Goal: Information Seeking & Learning: Compare options

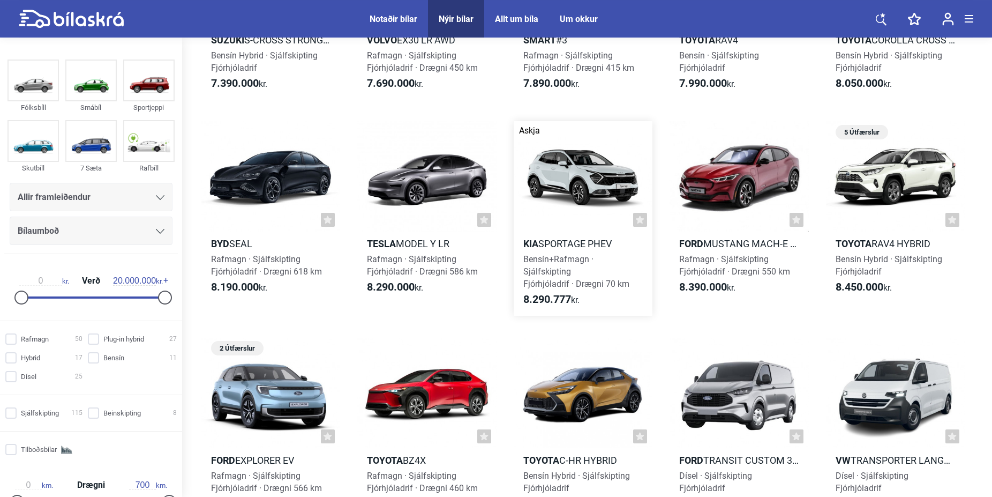
scroll to position [601, 0]
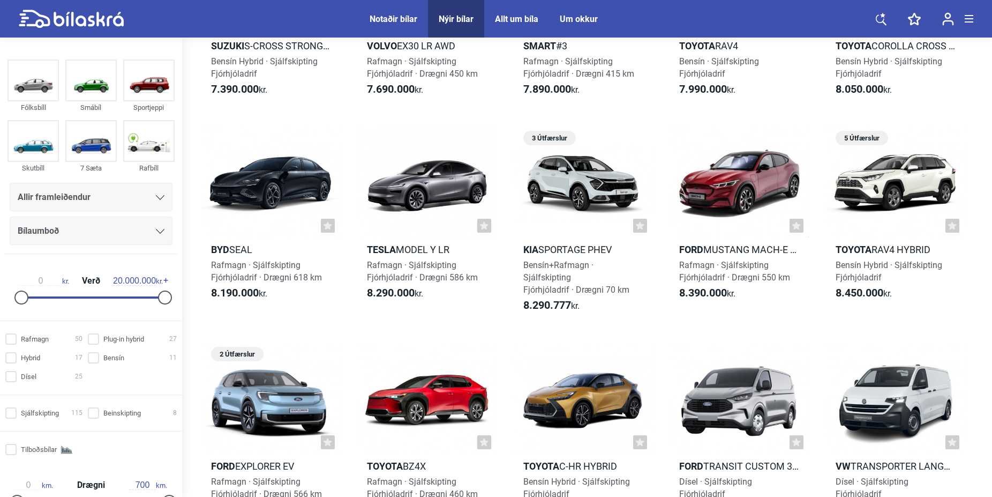
click at [156, 195] on div at bounding box center [160, 197] width 9 height 9
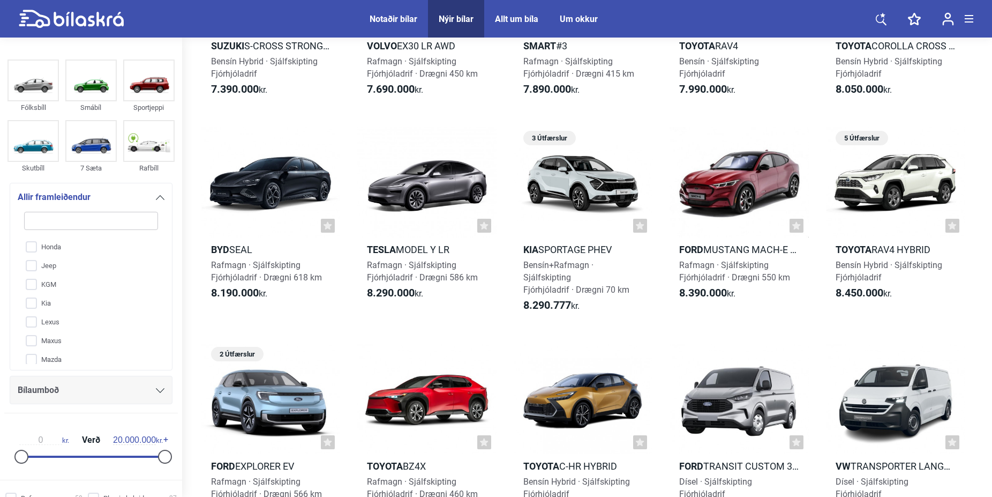
scroll to position [140, 0]
click at [32, 272] on input "KGM" at bounding box center [84, 273] width 135 height 19
checkbox input "true"
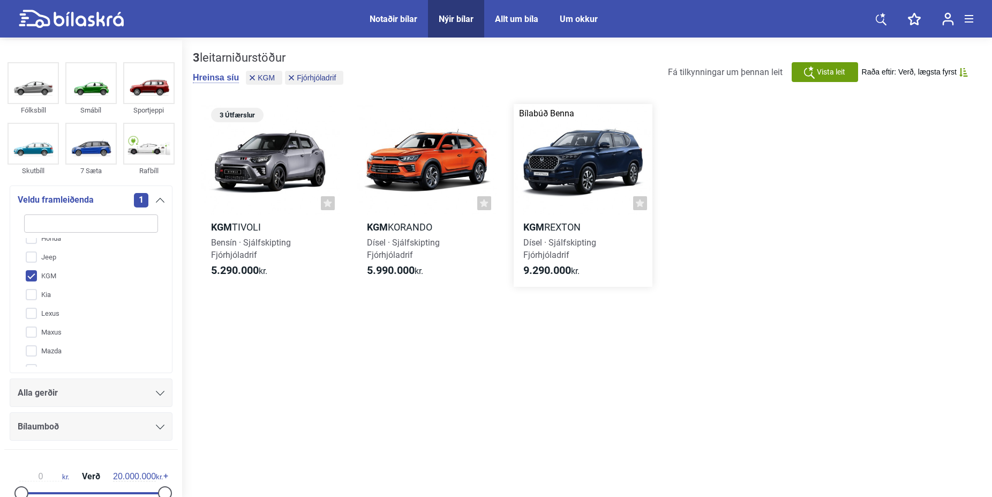
click at [556, 227] on h2 "KGM Rexton" at bounding box center [583, 227] width 139 height 12
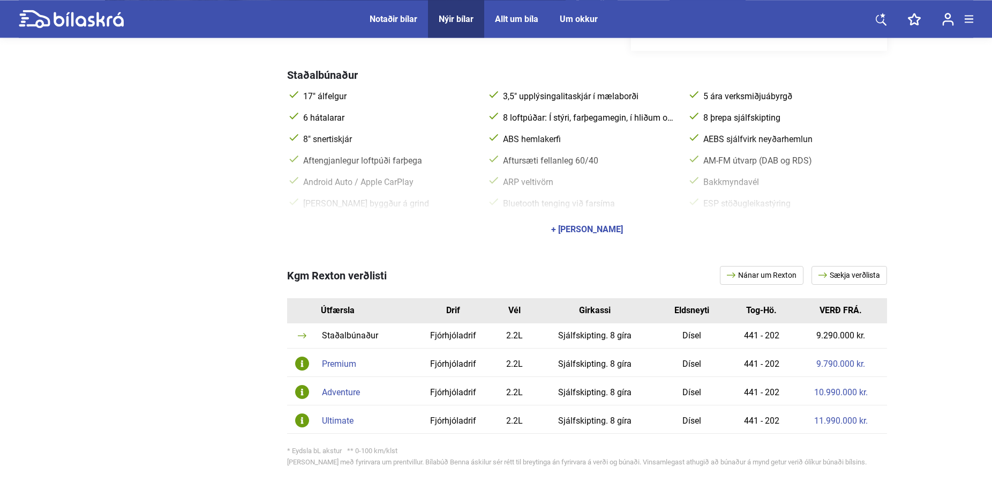
scroll to position [437, 0]
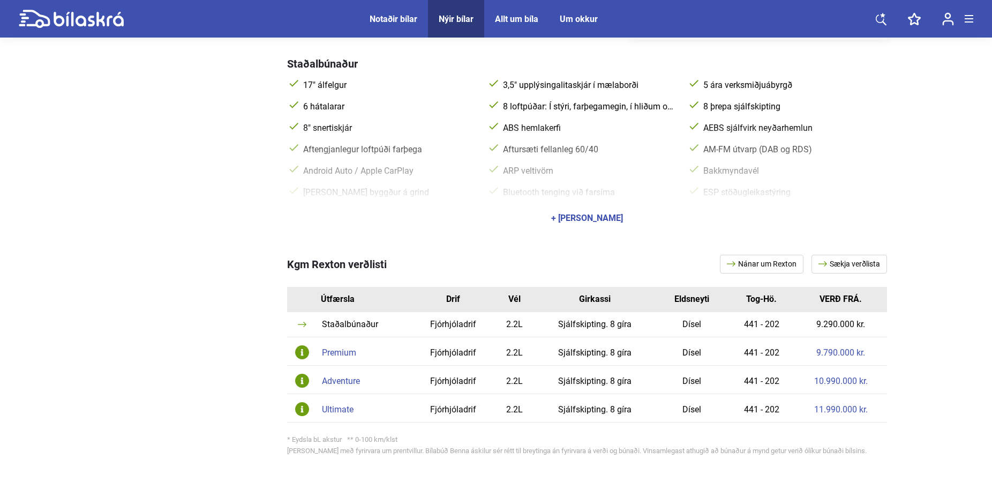
click at [601, 214] on div "+ [PERSON_NAME]" at bounding box center [587, 218] width 72 height 9
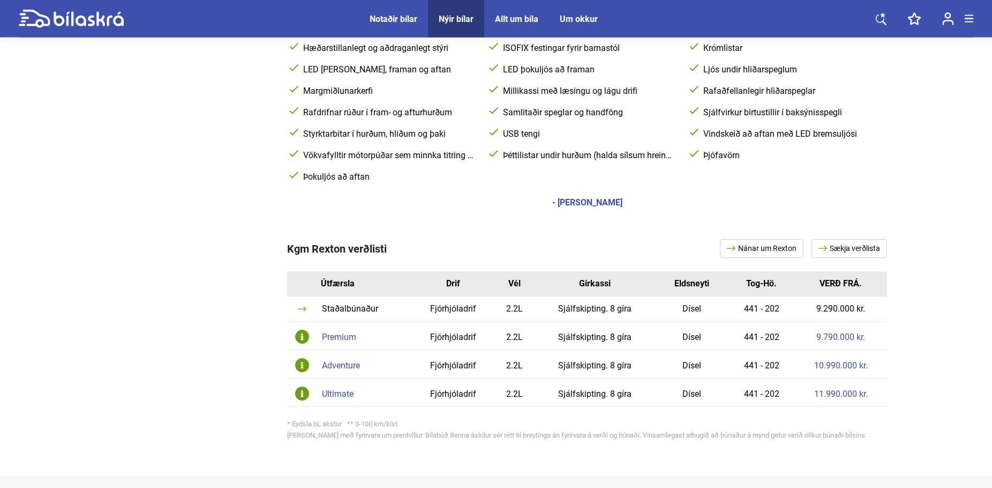
scroll to position [656, 0]
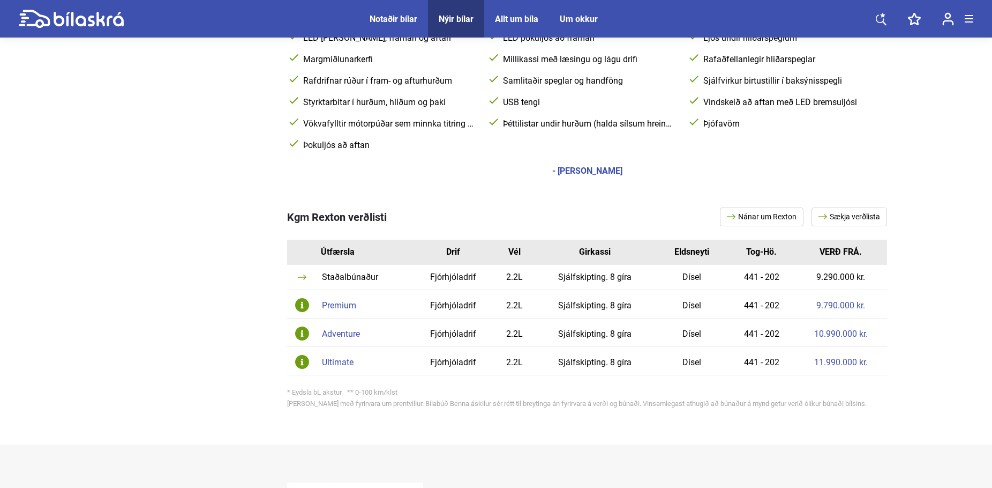
click at [341, 301] on div "Premium" at bounding box center [364, 305] width 85 height 9
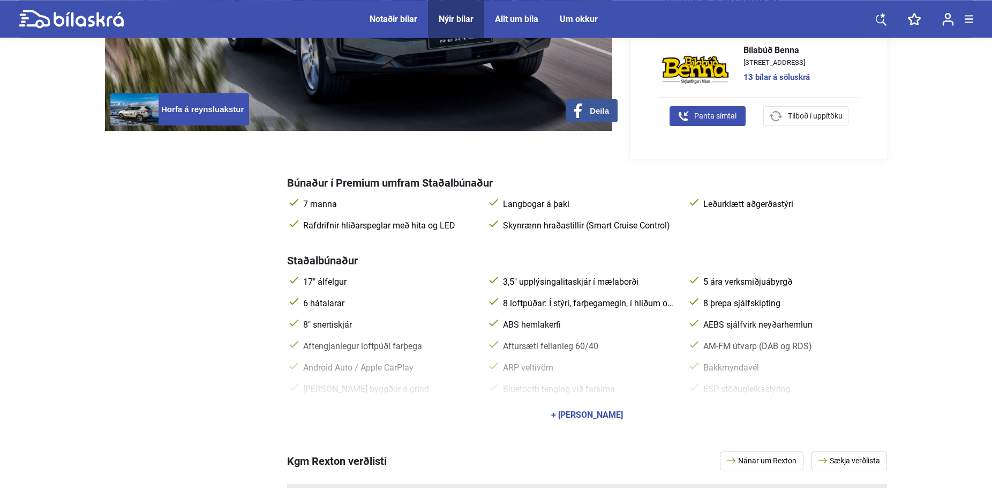
scroll to position [328, 0]
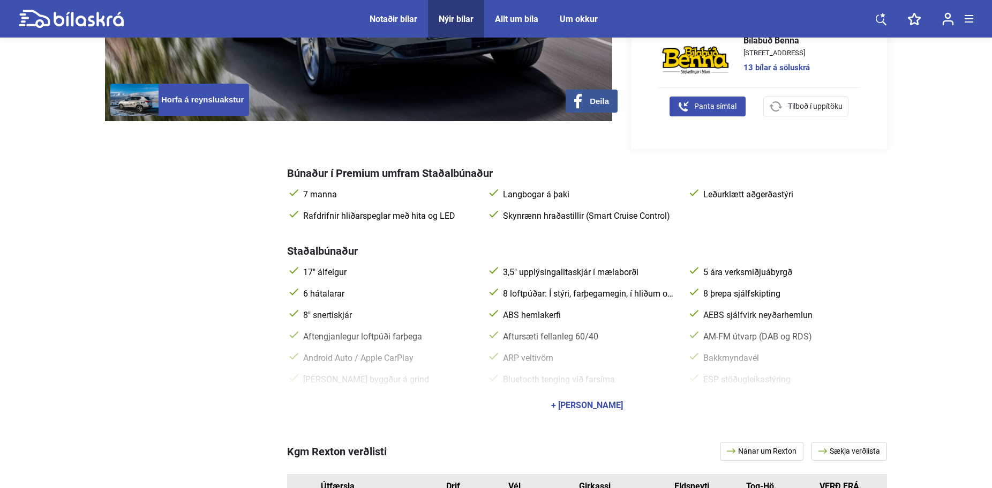
click at [604, 401] on div "+ [PERSON_NAME]" at bounding box center [587, 405] width 72 height 9
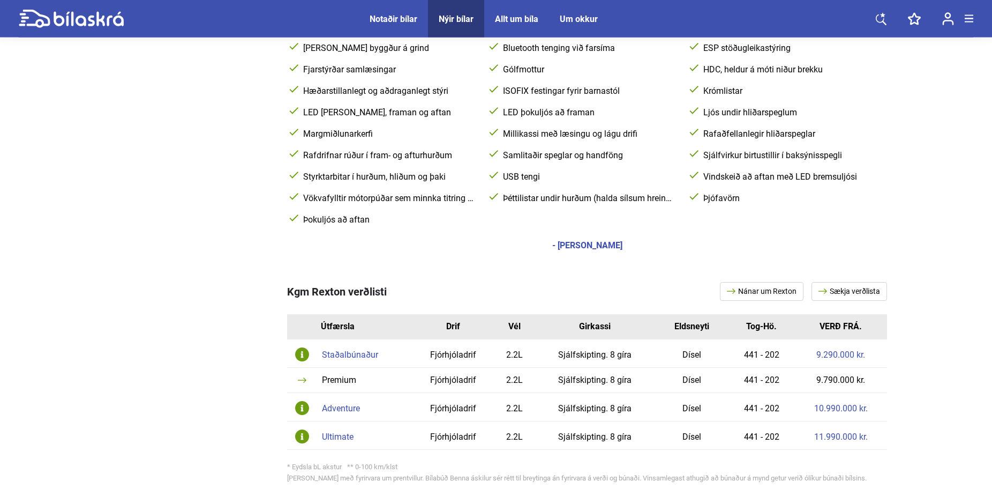
scroll to position [711, 0]
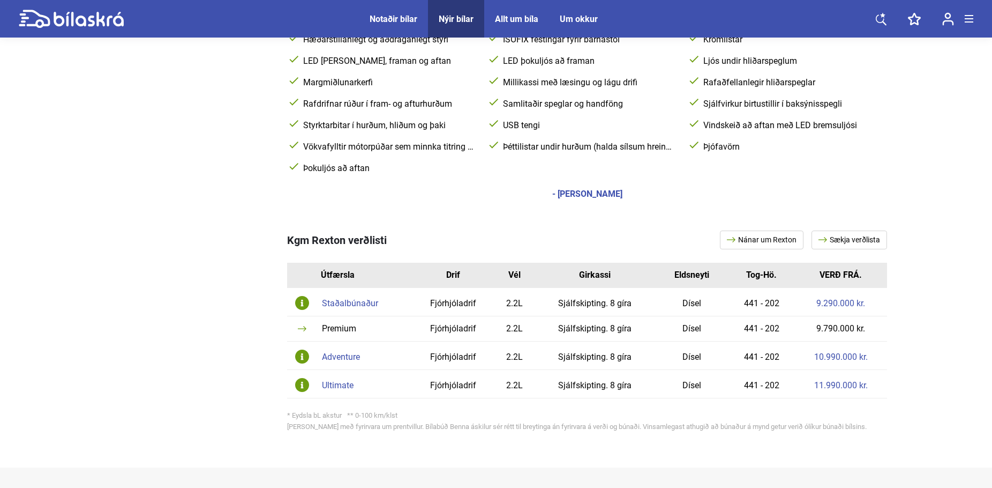
click at [353, 353] on div "Adventure" at bounding box center [364, 357] width 85 height 9
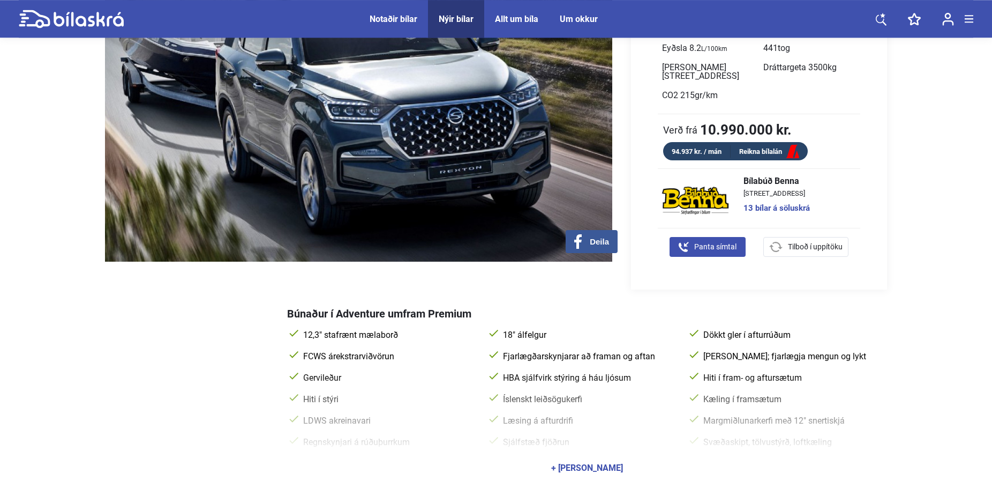
scroll to position [219, 0]
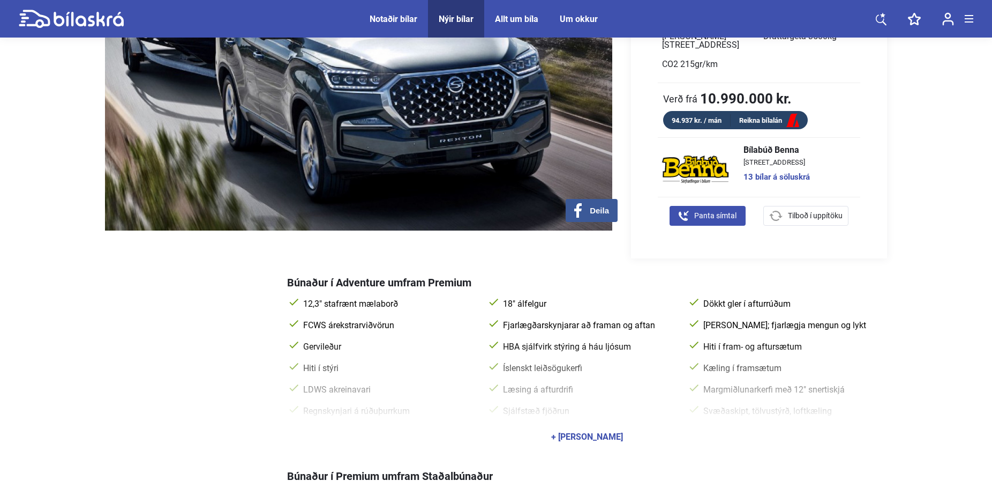
click at [586, 432] on div "+ [PERSON_NAME]" at bounding box center [587, 436] width 72 height 9
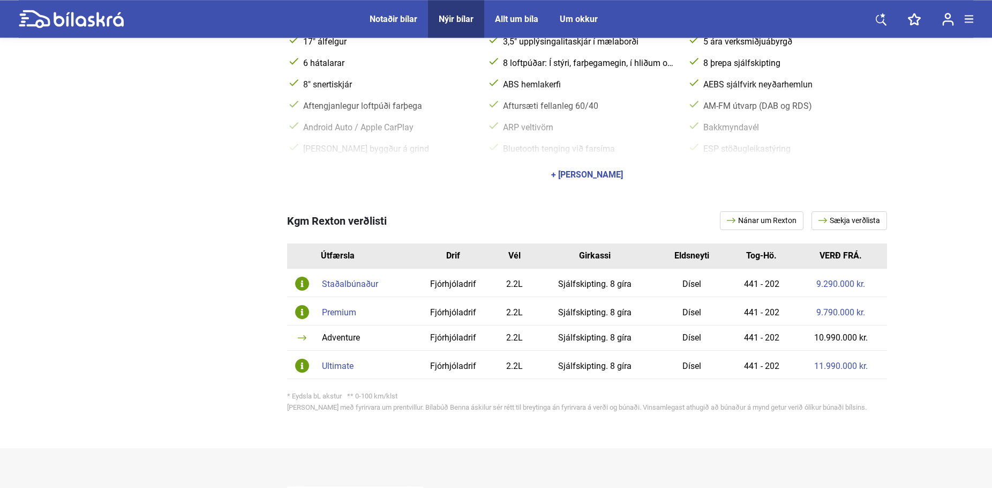
scroll to position [820, 0]
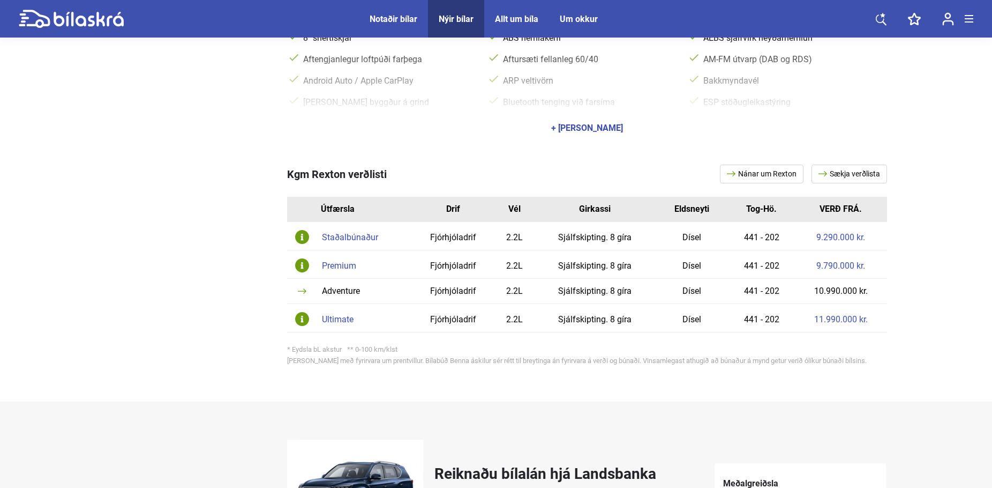
click at [337, 315] on div "Ultimate" at bounding box center [364, 319] width 85 height 9
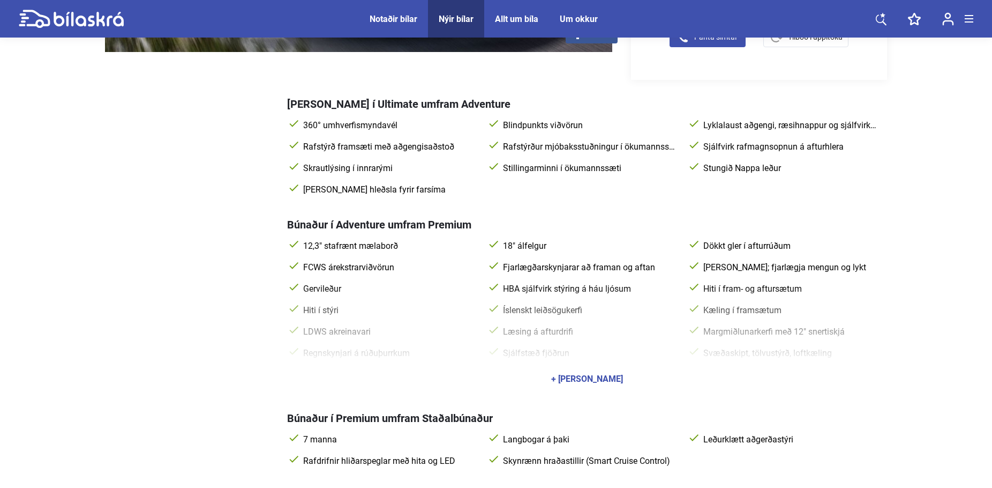
scroll to position [233, 0]
